Goal: Information Seeking & Learning: Learn about a topic

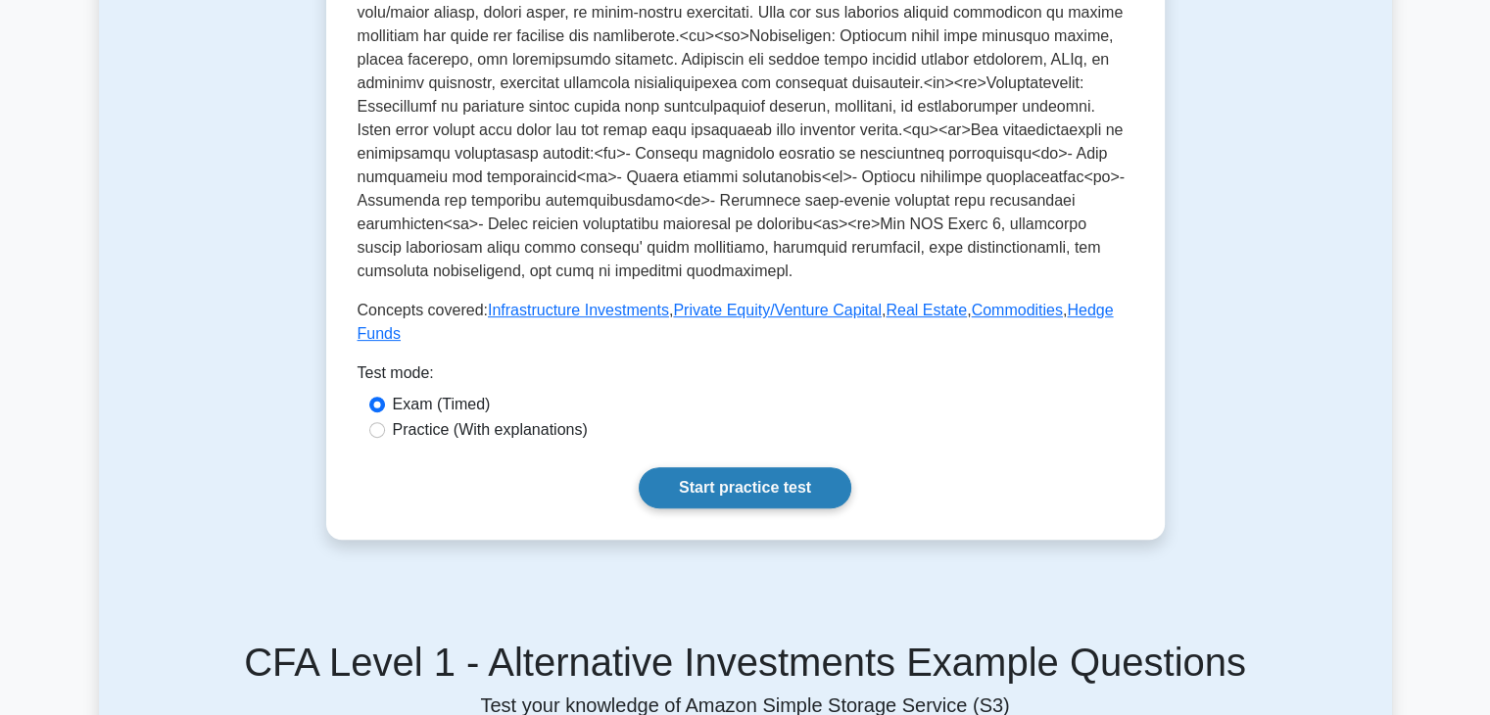
click at [698, 467] on link "Start practice test" at bounding box center [745, 487] width 213 height 41
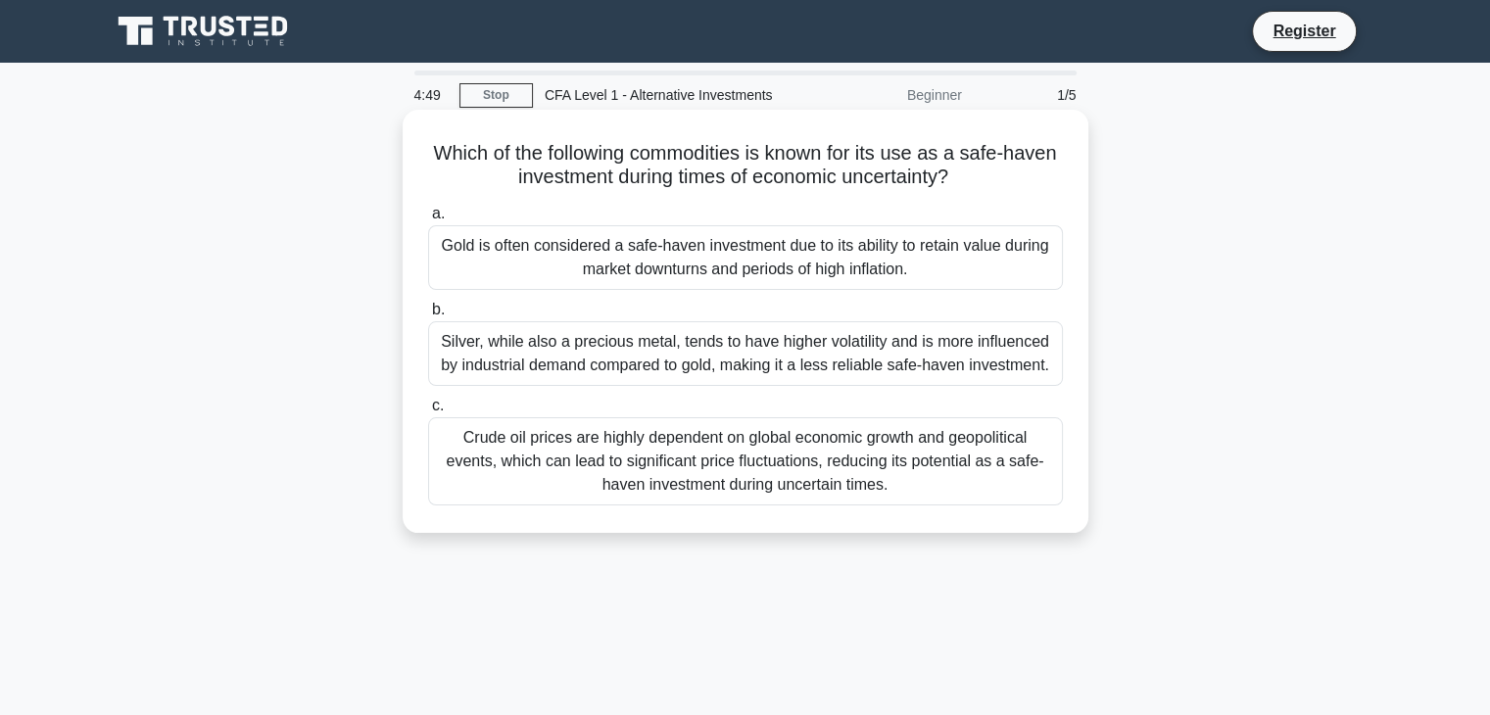
click at [692, 254] on div "Gold is often considered a safe-haven investment due to its ability to retain v…" at bounding box center [745, 257] width 635 height 65
click at [428, 220] on input "a. Gold is often considered a safe-haven investment due to its ability to retai…" at bounding box center [428, 214] width 0 height 13
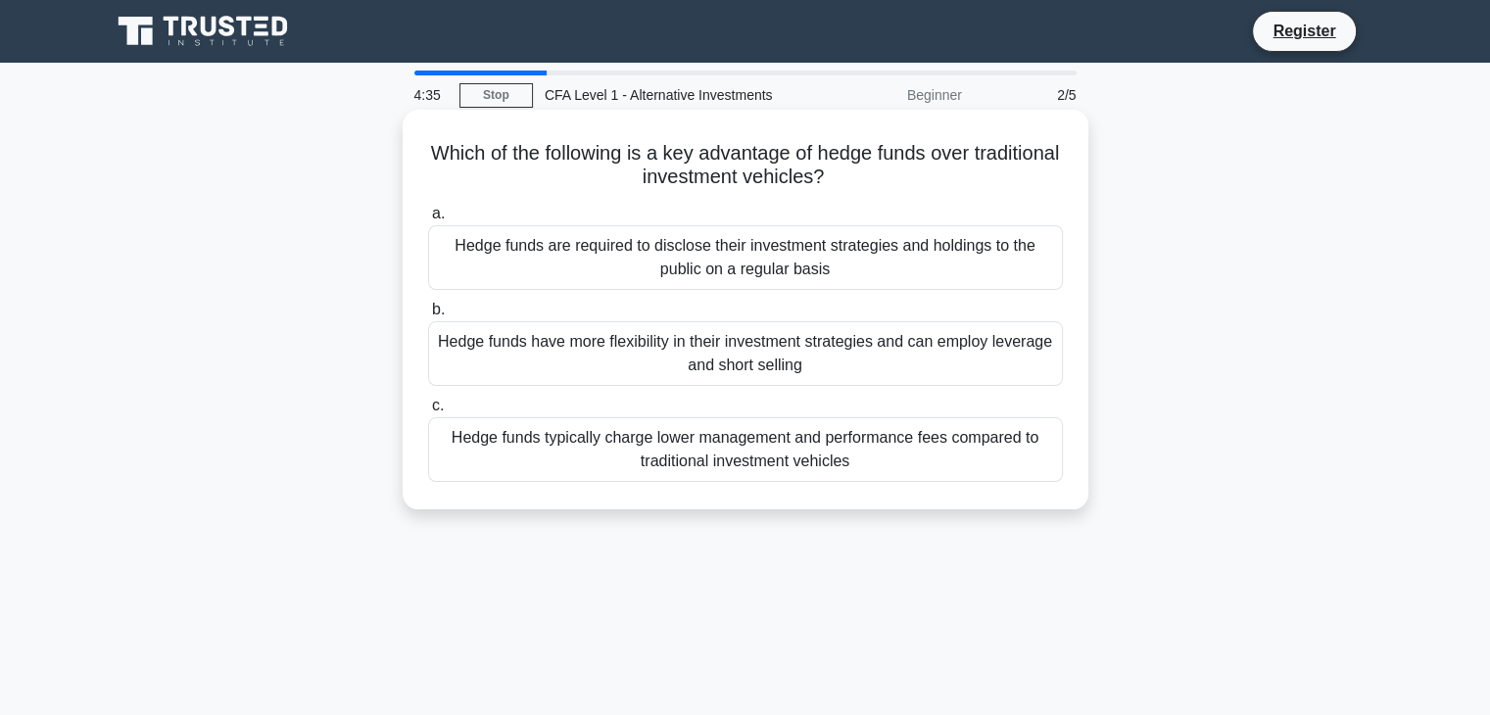
click at [588, 354] on div "Hedge funds have more flexibility in their investment strategies and can employ…" at bounding box center [745, 353] width 635 height 65
click at [428, 316] on input "b. Hedge funds have more flexibility in their investment strategies and can emp…" at bounding box center [428, 310] width 0 height 13
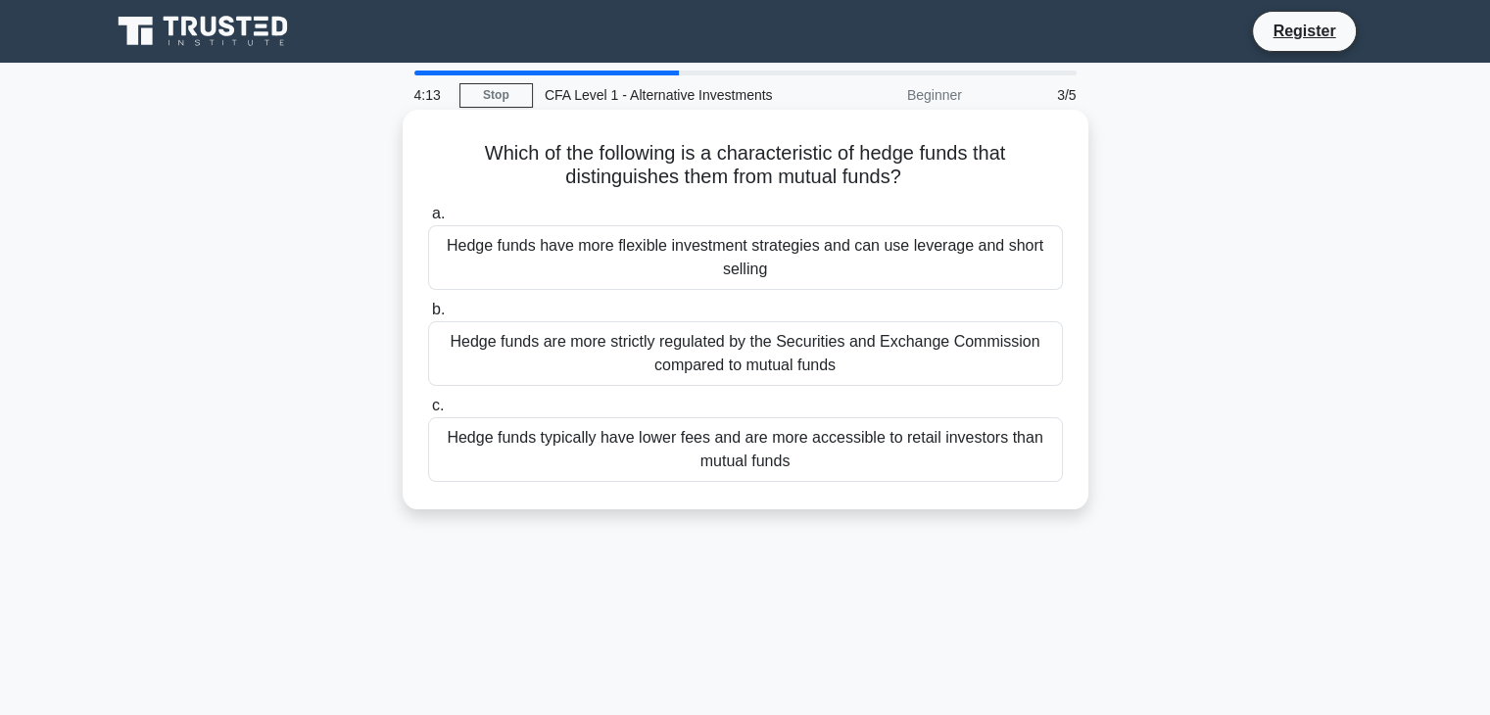
click at [818, 270] on div "Hedge funds have more flexible investment strategies and can use leverage and s…" at bounding box center [745, 257] width 635 height 65
click at [428, 220] on input "a. Hedge funds have more flexible investment strategies and can use leverage an…" at bounding box center [428, 214] width 0 height 13
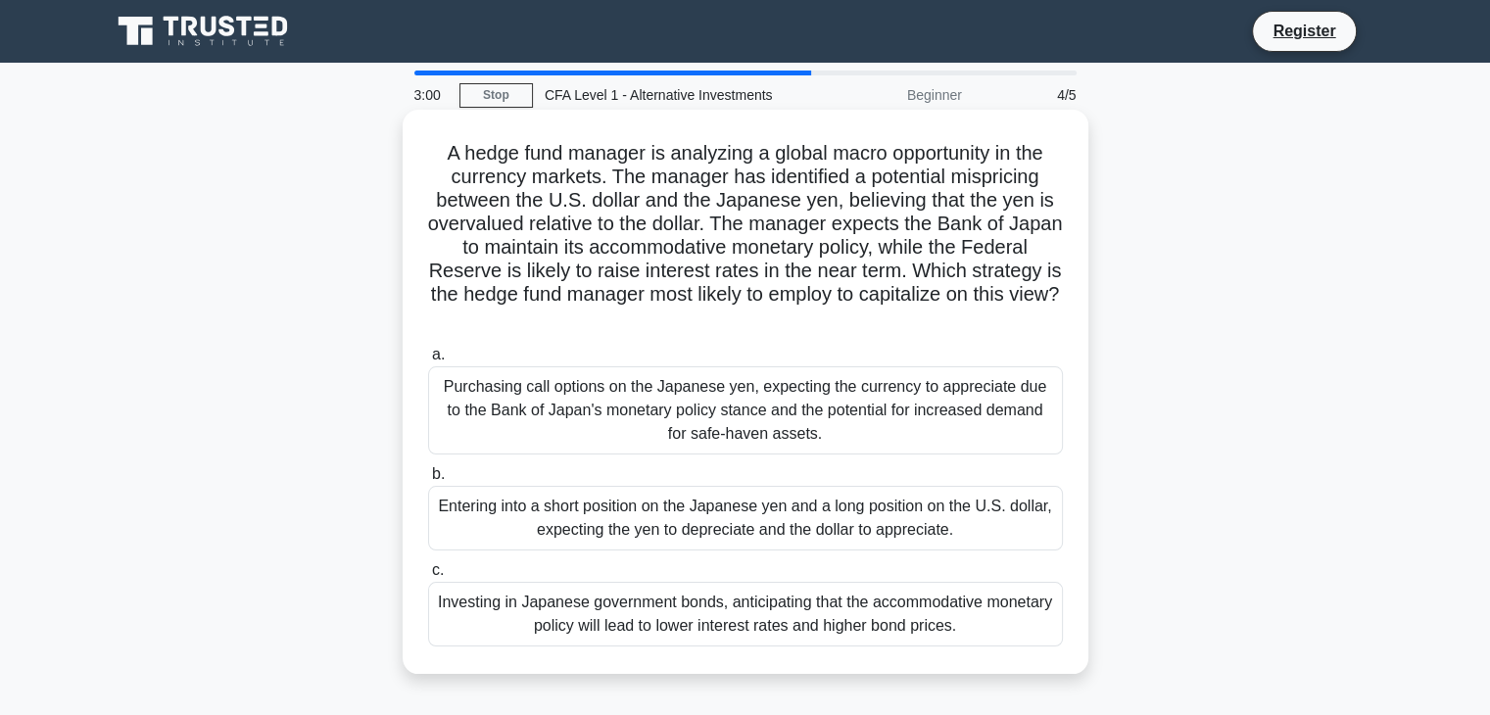
click at [728, 508] on div "Entering into a short position on the Japanese yen and a long position on the U…" at bounding box center [745, 518] width 635 height 65
click at [428, 481] on input "b. Entering into a short position on the Japanese yen and a long position on th…" at bounding box center [428, 474] width 0 height 13
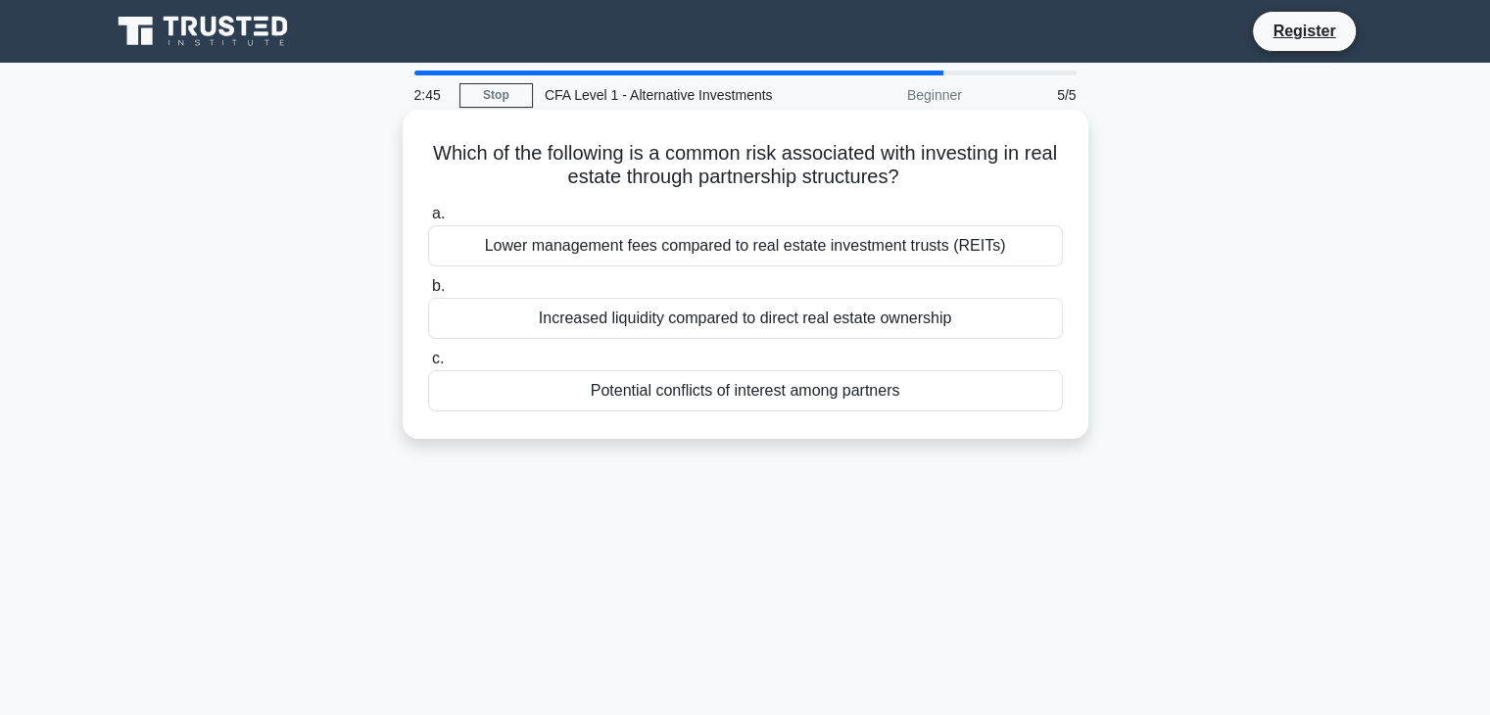
click at [773, 381] on div "Potential conflicts of interest among partners" at bounding box center [745, 390] width 635 height 41
click at [428, 365] on input "c. Potential conflicts of interest among partners" at bounding box center [428, 359] width 0 height 13
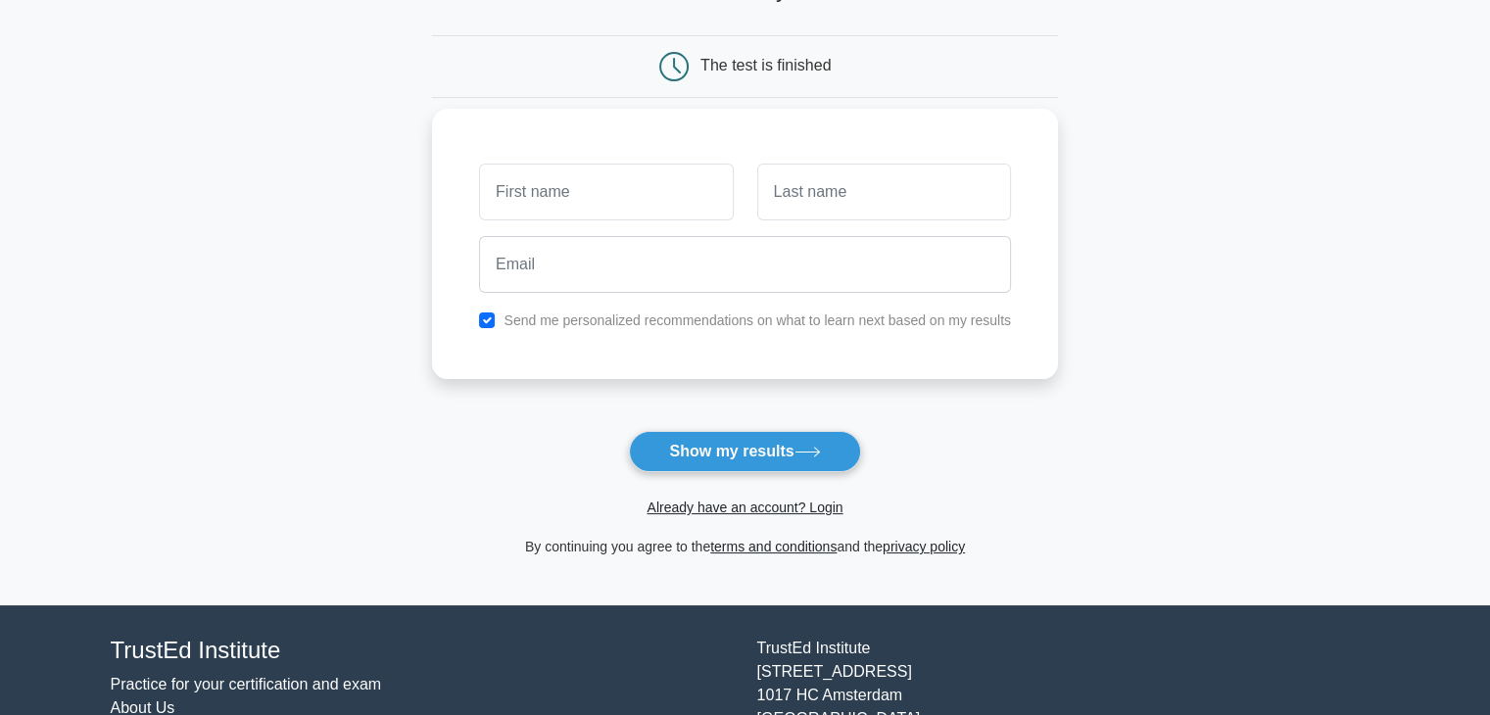
scroll to position [168, 0]
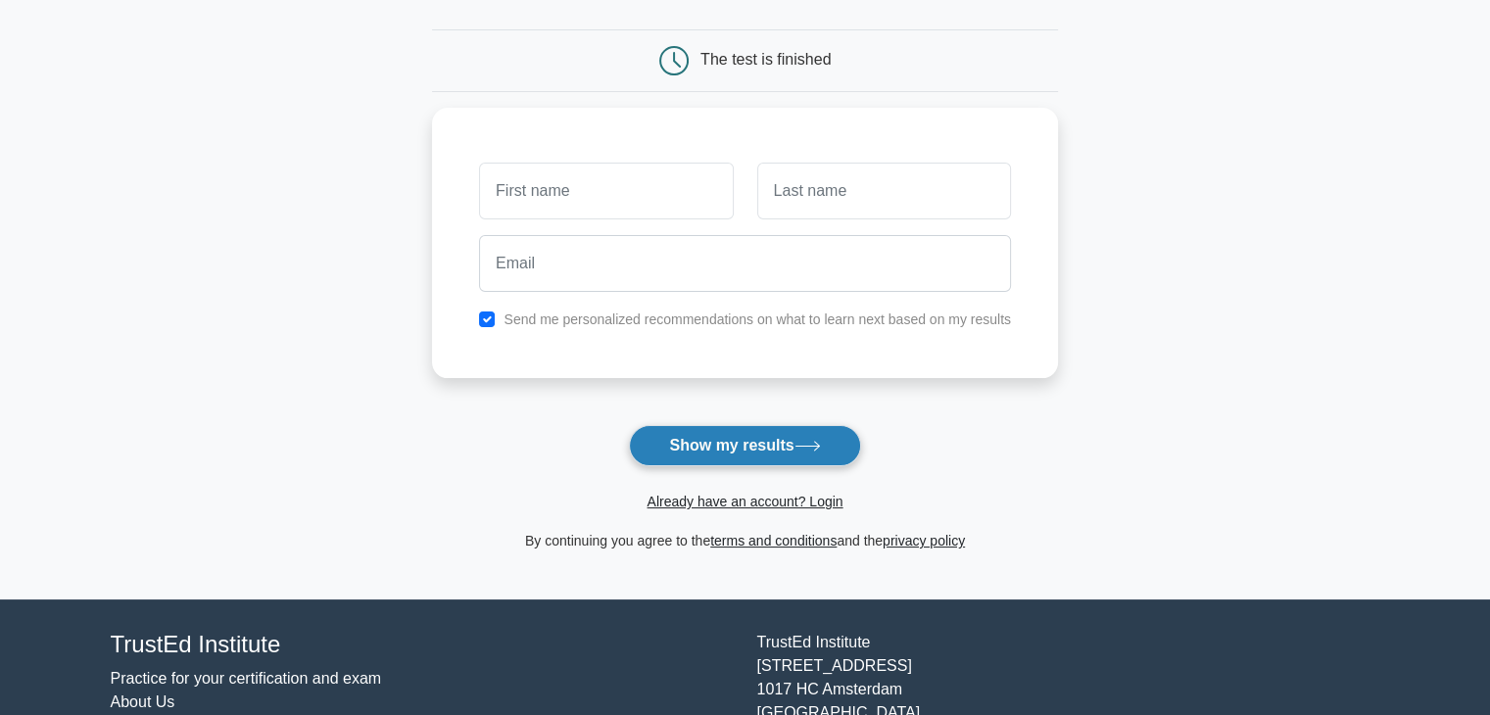
click at [673, 438] on button "Show my results" at bounding box center [744, 445] width 231 height 41
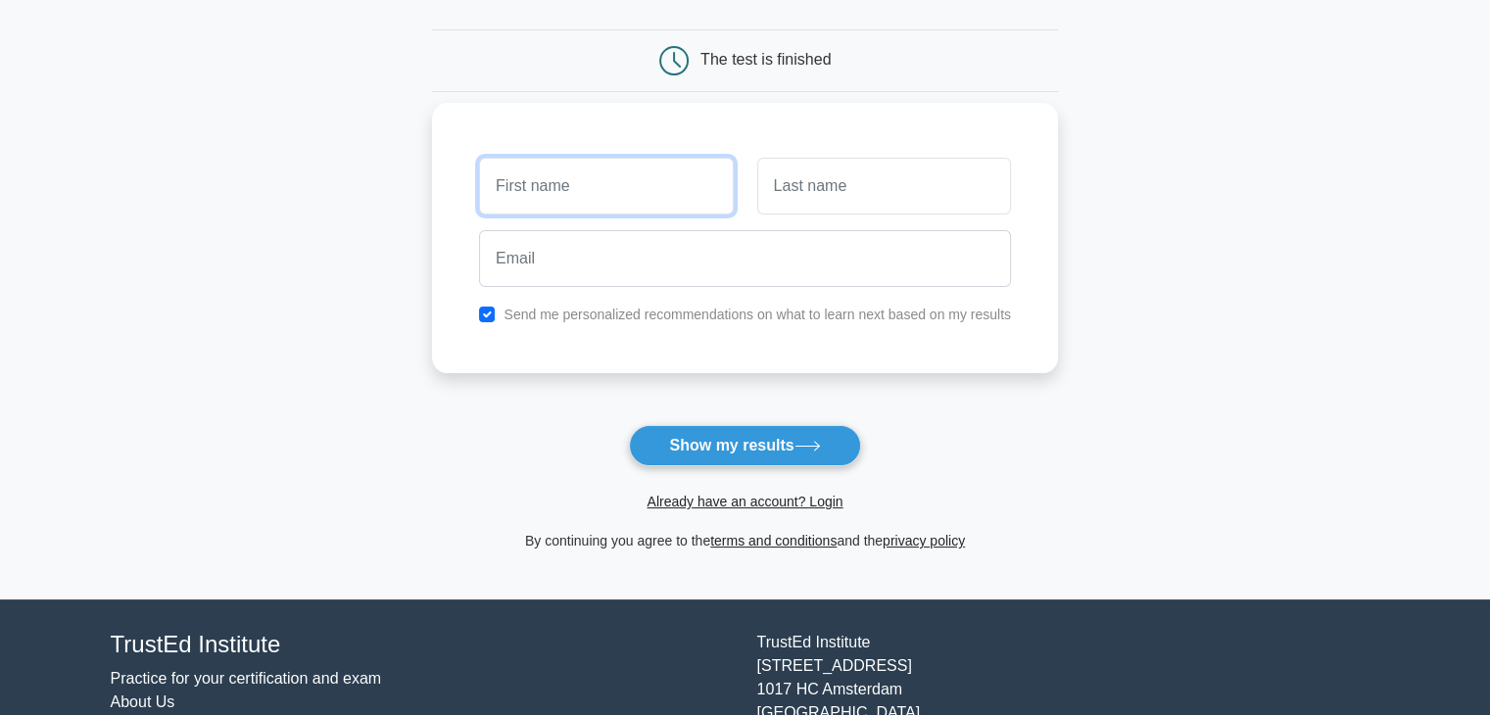
click at [652, 207] on input "text" at bounding box center [606, 186] width 254 height 57
type input "Harsh"
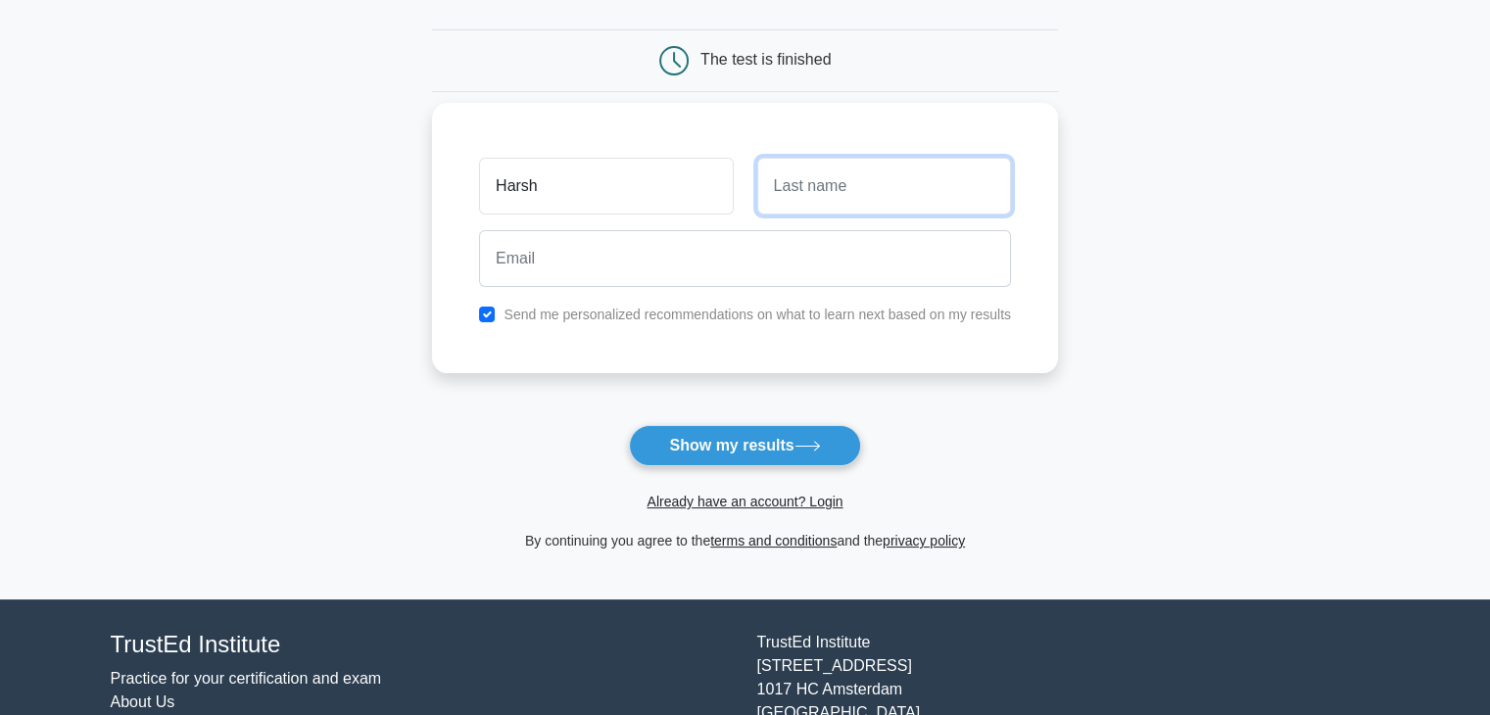
click at [790, 201] on input "text" at bounding box center [884, 186] width 254 height 57
type input "Shukla"
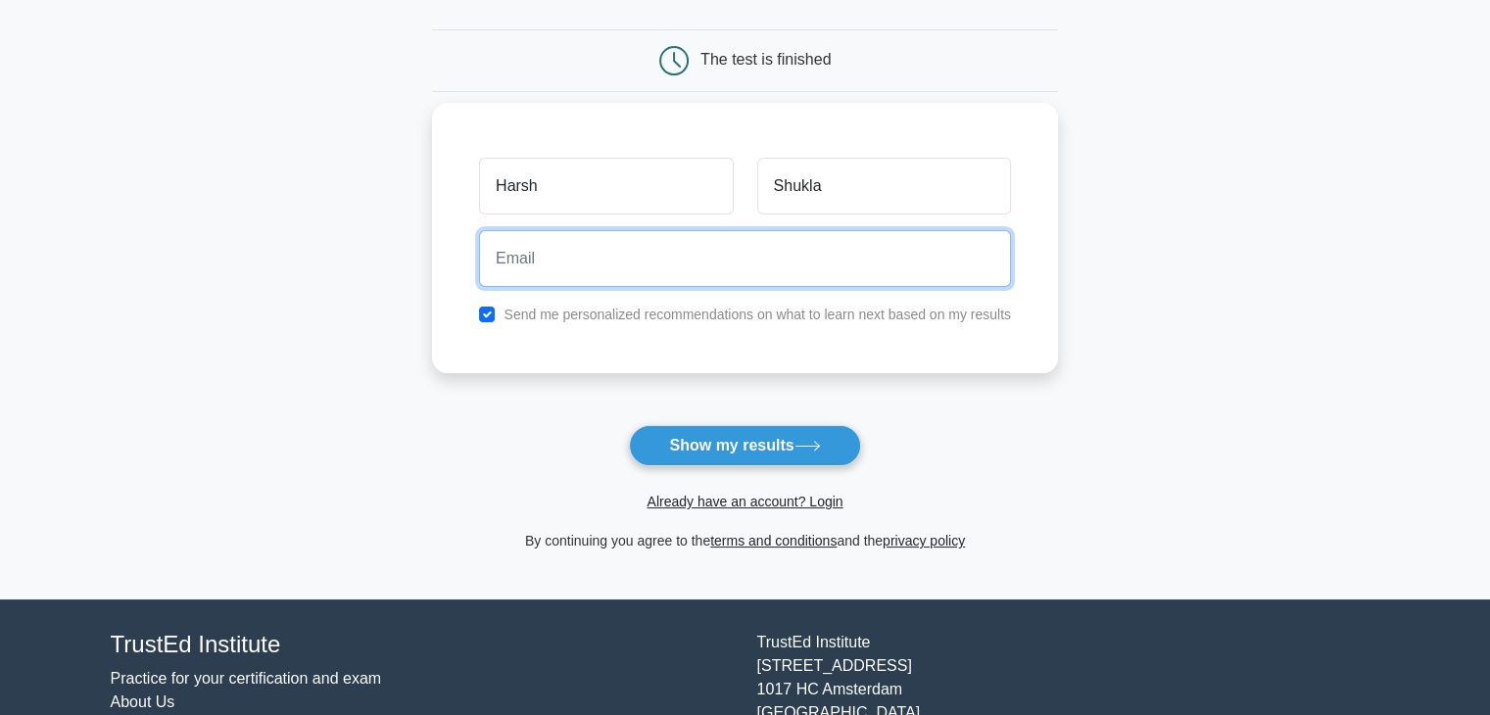
click at [719, 234] on input "email" at bounding box center [745, 258] width 532 height 57
type input "[EMAIL_ADDRESS][DOMAIN_NAME]"
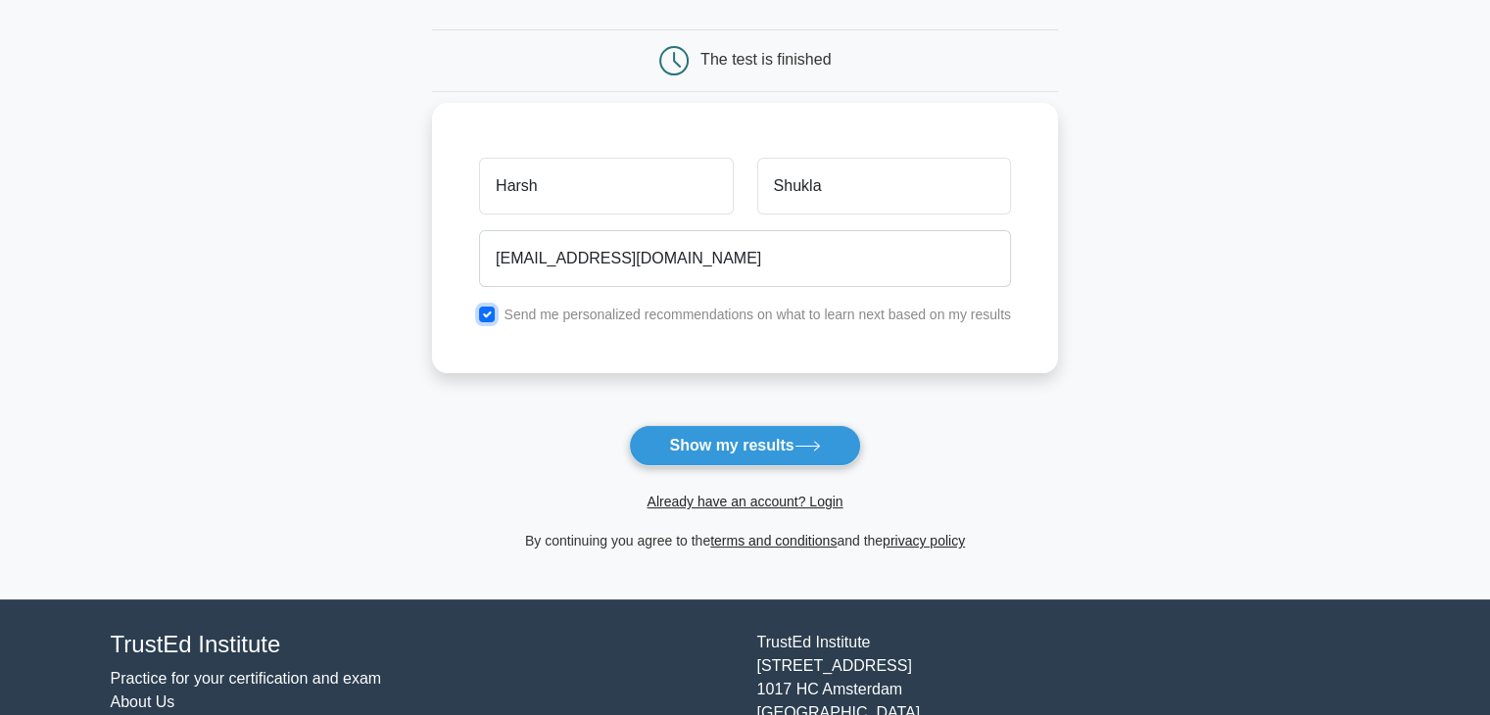
click at [486, 311] on input "checkbox" at bounding box center [487, 315] width 16 height 16
checkbox input "false"
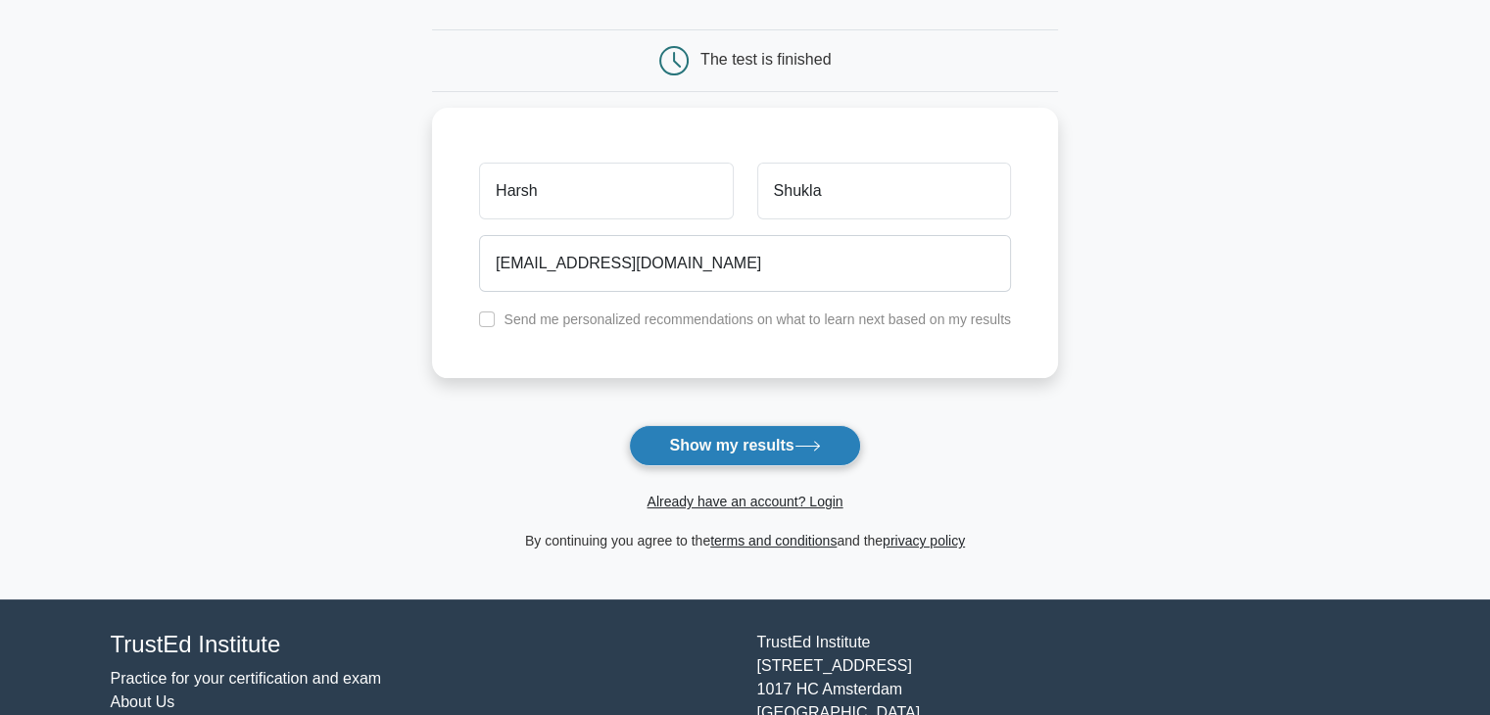
click at [663, 434] on button "Show my results" at bounding box center [744, 445] width 231 height 41
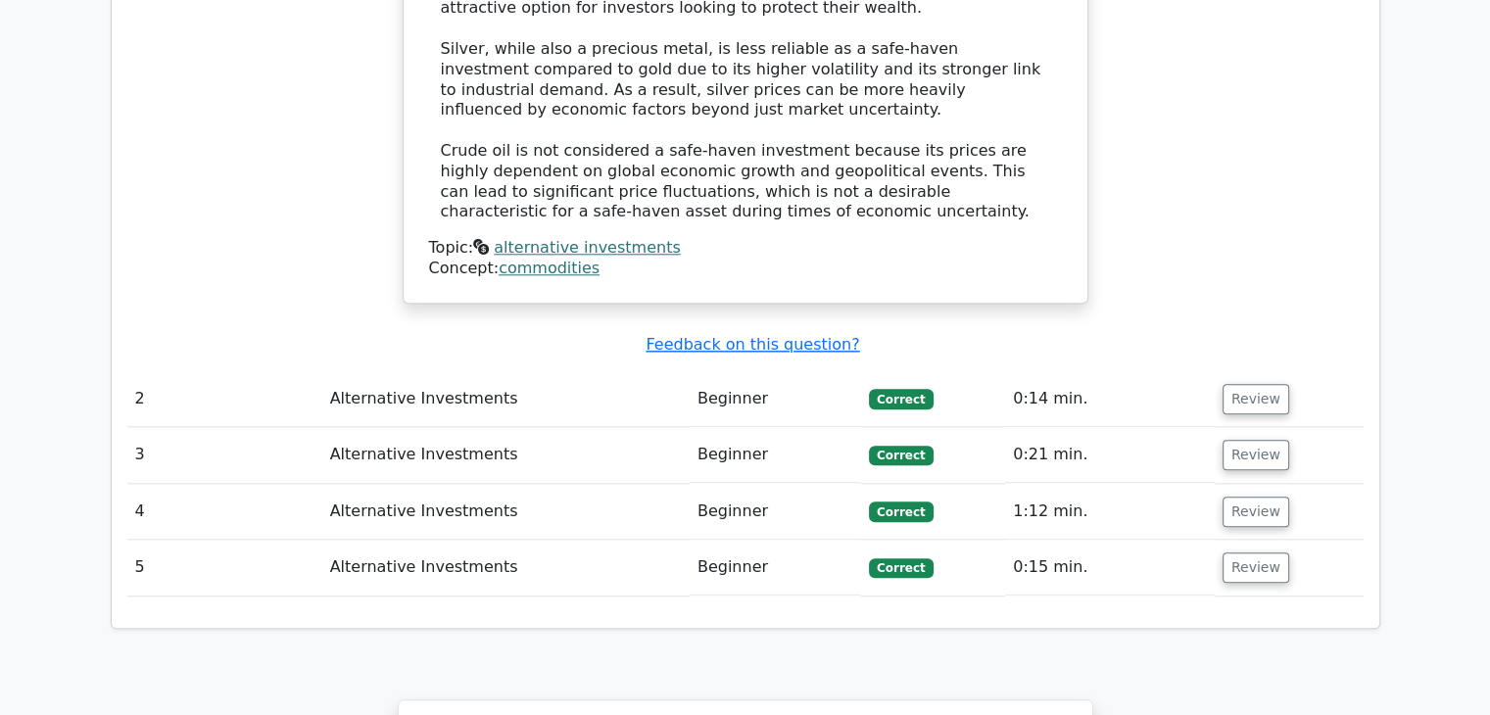
scroll to position [2045, 0]
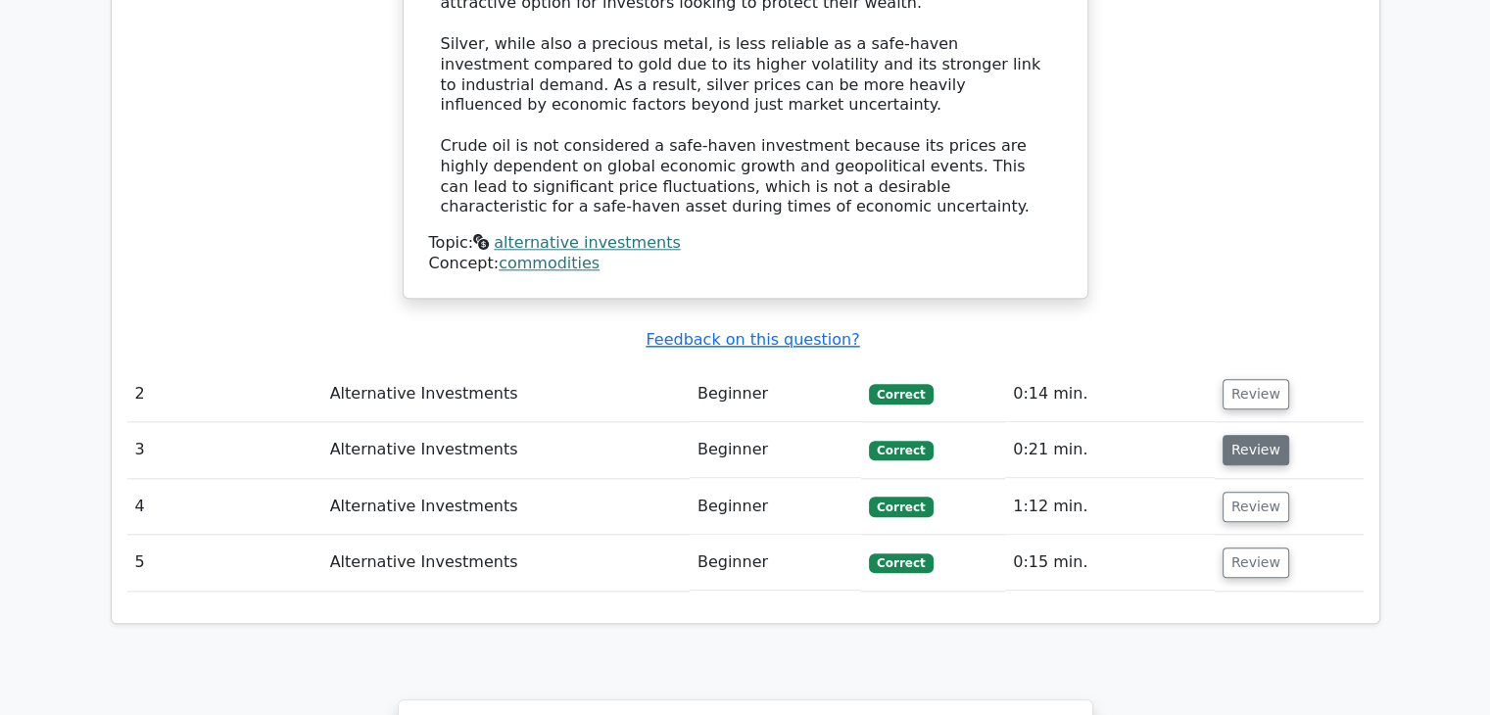
click at [1248, 435] on button "Review" at bounding box center [1255, 450] width 67 height 30
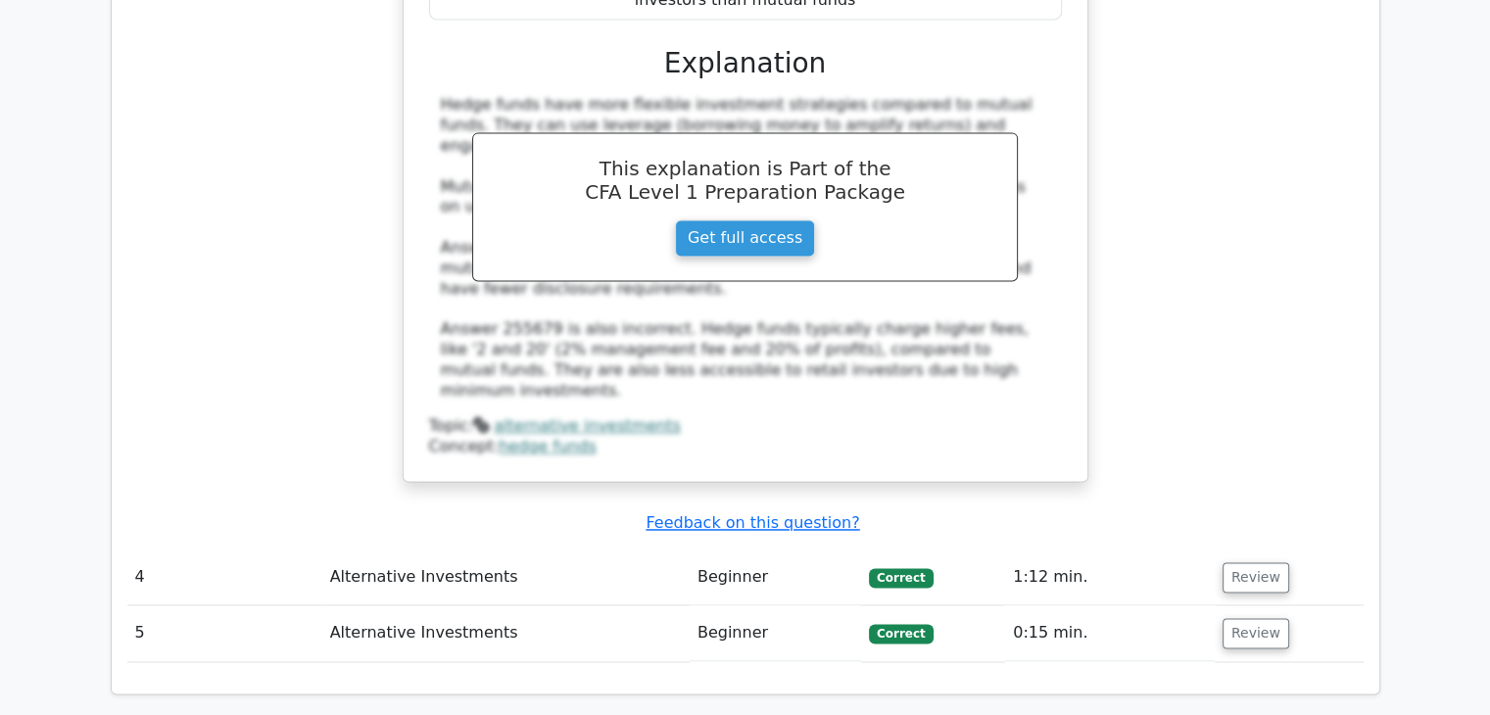
scroll to position [2849, 0]
click at [1251, 561] on button "Review" at bounding box center [1255, 576] width 67 height 30
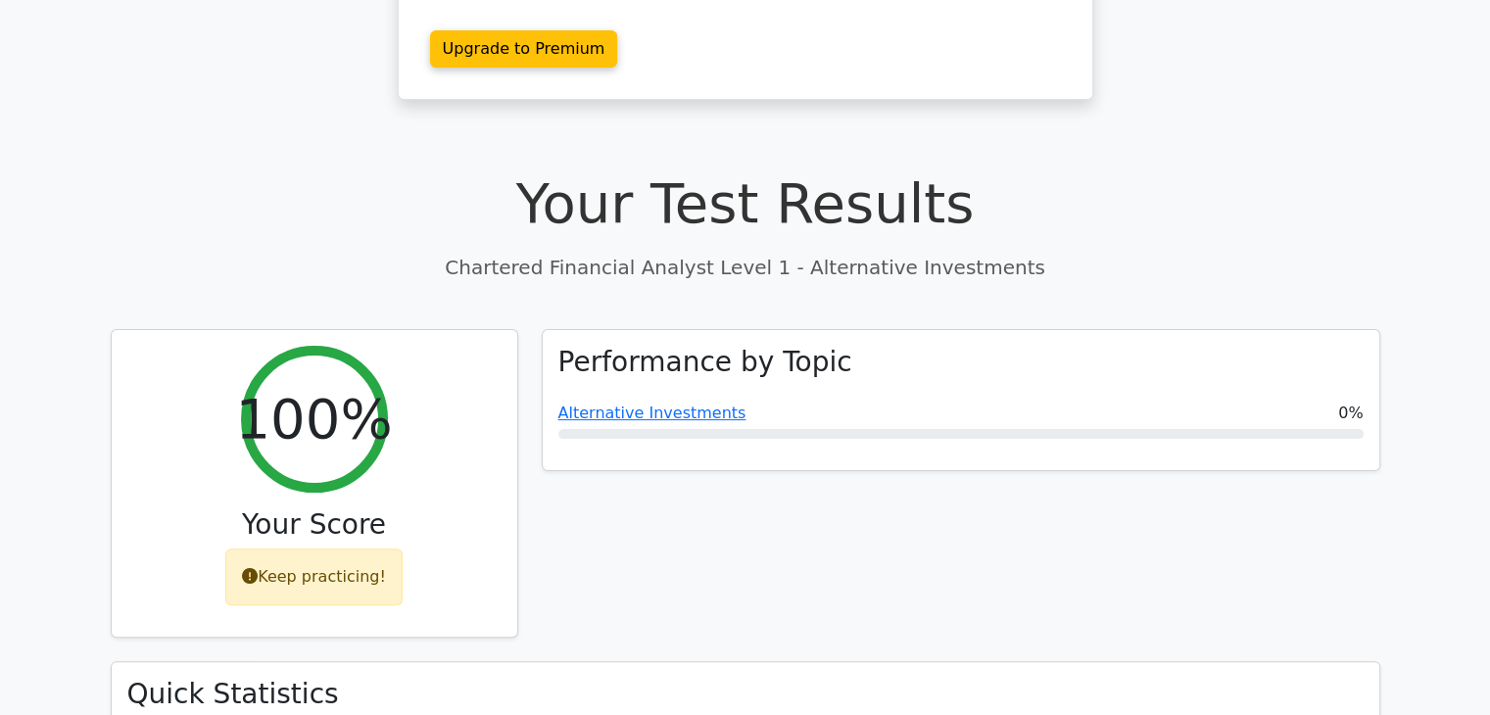
scroll to position [359, 0]
